Goal: Information Seeking & Learning: Learn about a topic

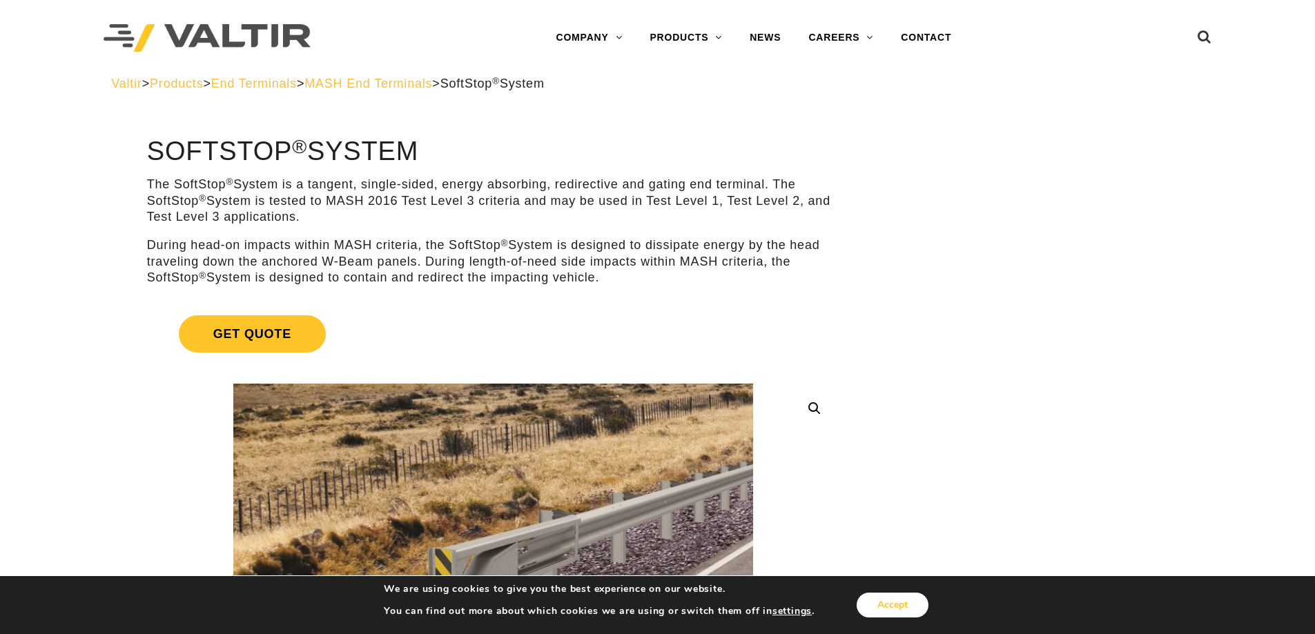
click at [900, 605] on button "Accept" at bounding box center [893, 605] width 72 height 25
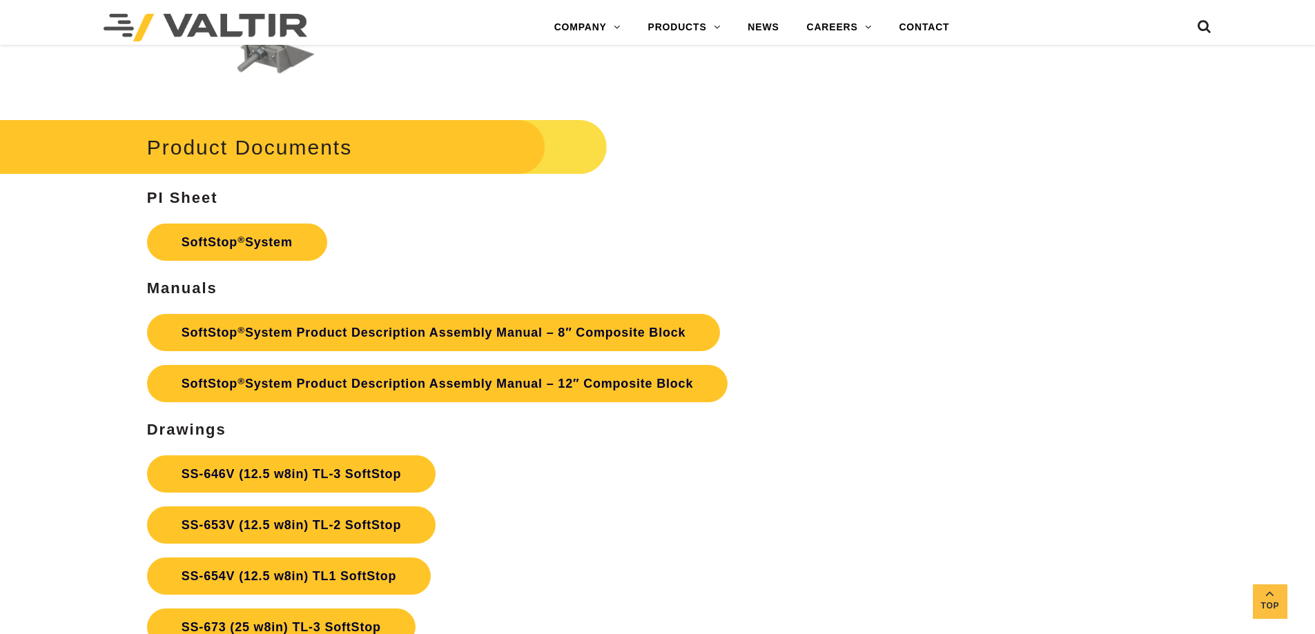
scroll to position [5039, 0]
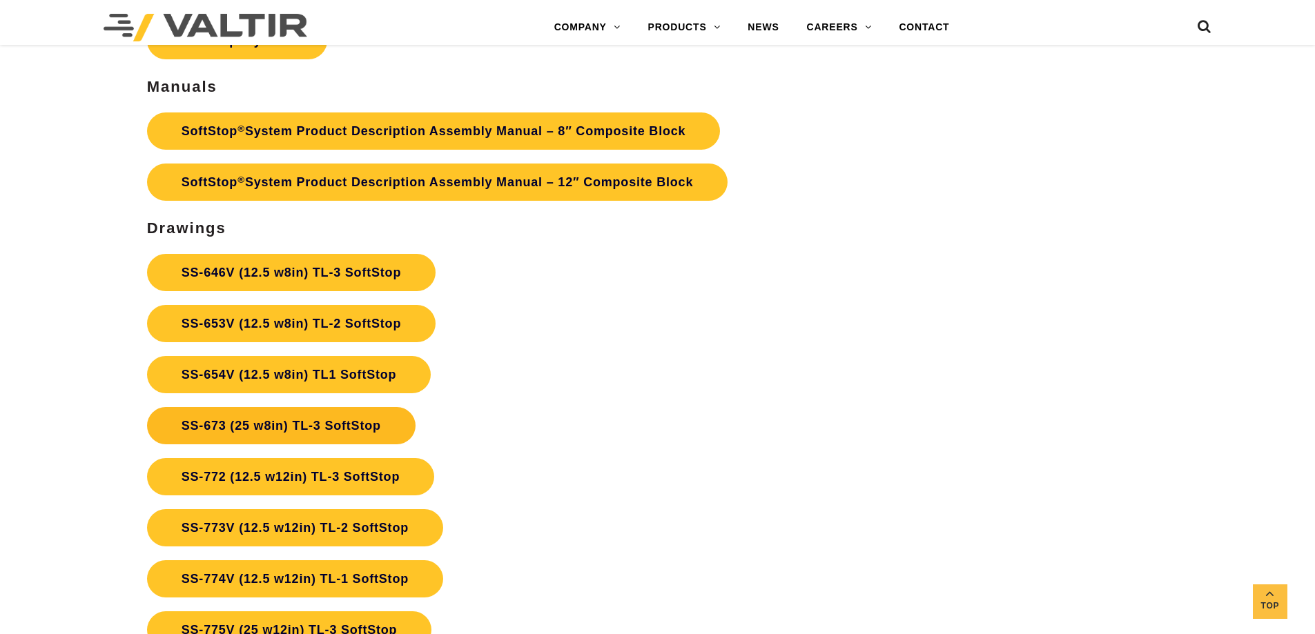
click at [353, 427] on link "SS-673 (25 w8in) TL-3 SoftStop" at bounding box center [281, 425] width 269 height 37
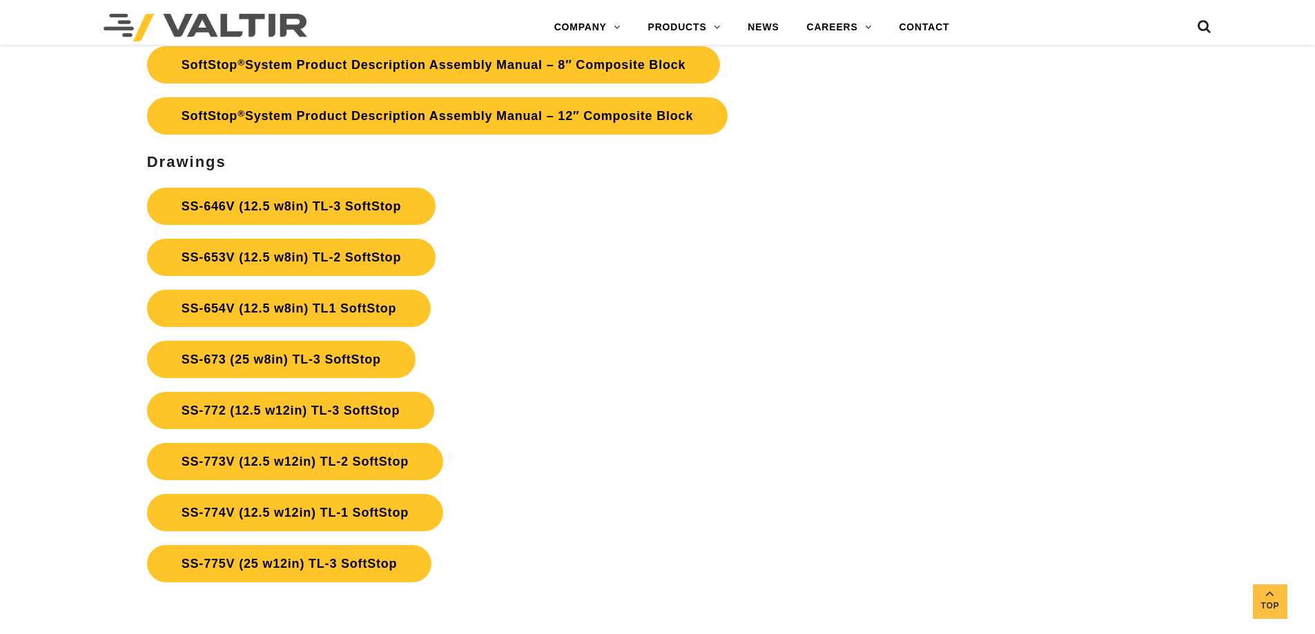
scroll to position [5039, 0]
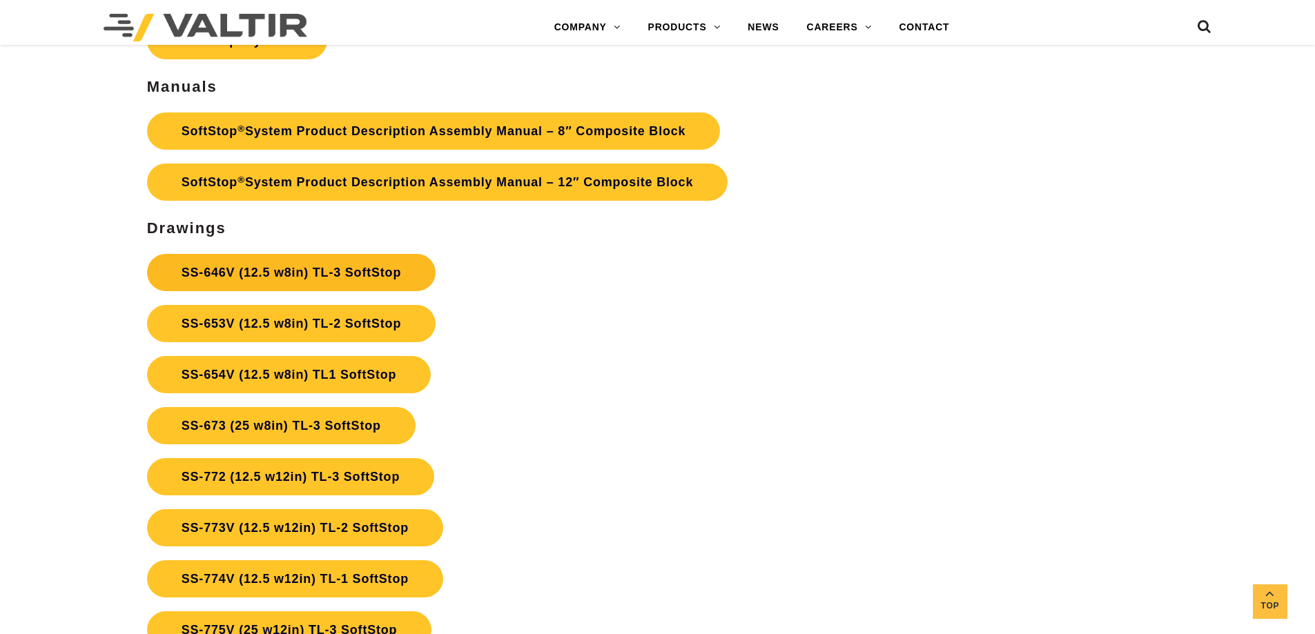
click at [351, 269] on link "SS-646V (12.5 w8in) TL-3 SoftStop" at bounding box center [291, 272] width 289 height 37
